Goal: Task Accomplishment & Management: Manage account settings

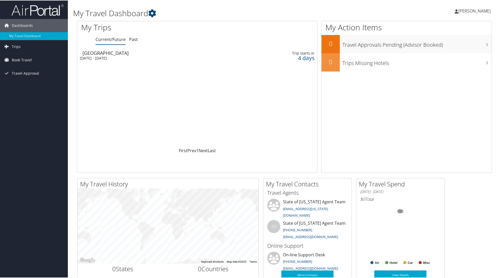
click at [474, 10] on span "[PERSON_NAME]" at bounding box center [474, 11] width 32 height 6
click at [454, 45] on link "View Travel Profile" at bounding box center [460, 46] width 58 height 9
